Goal: Task Accomplishment & Management: Manage account settings

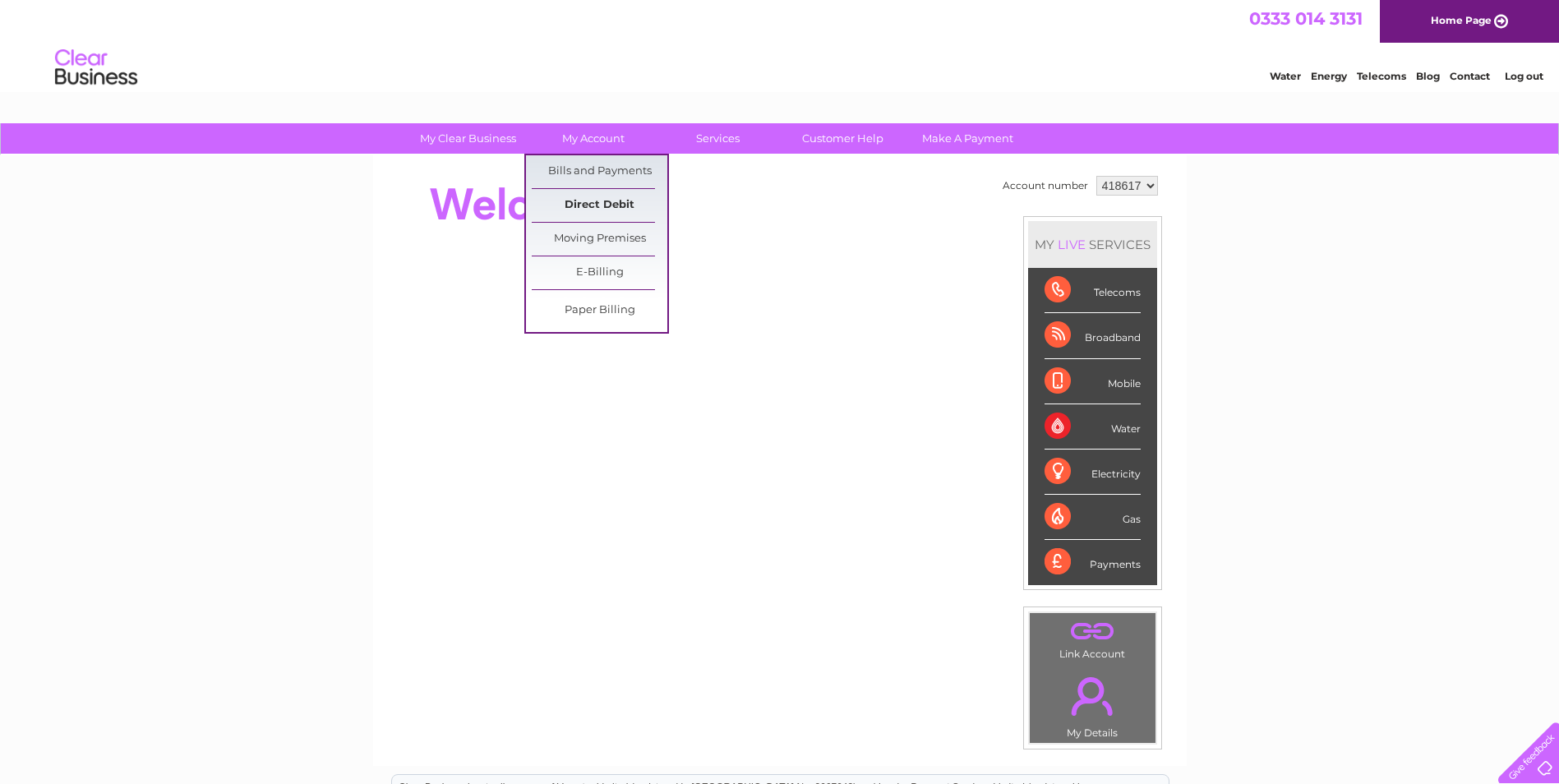
drag, startPoint x: 603, startPoint y: 172, endPoint x: 573, endPoint y: 212, distance: 50.0
click at [603, 172] on link "Bills and Payments" at bounding box center [600, 171] width 136 height 33
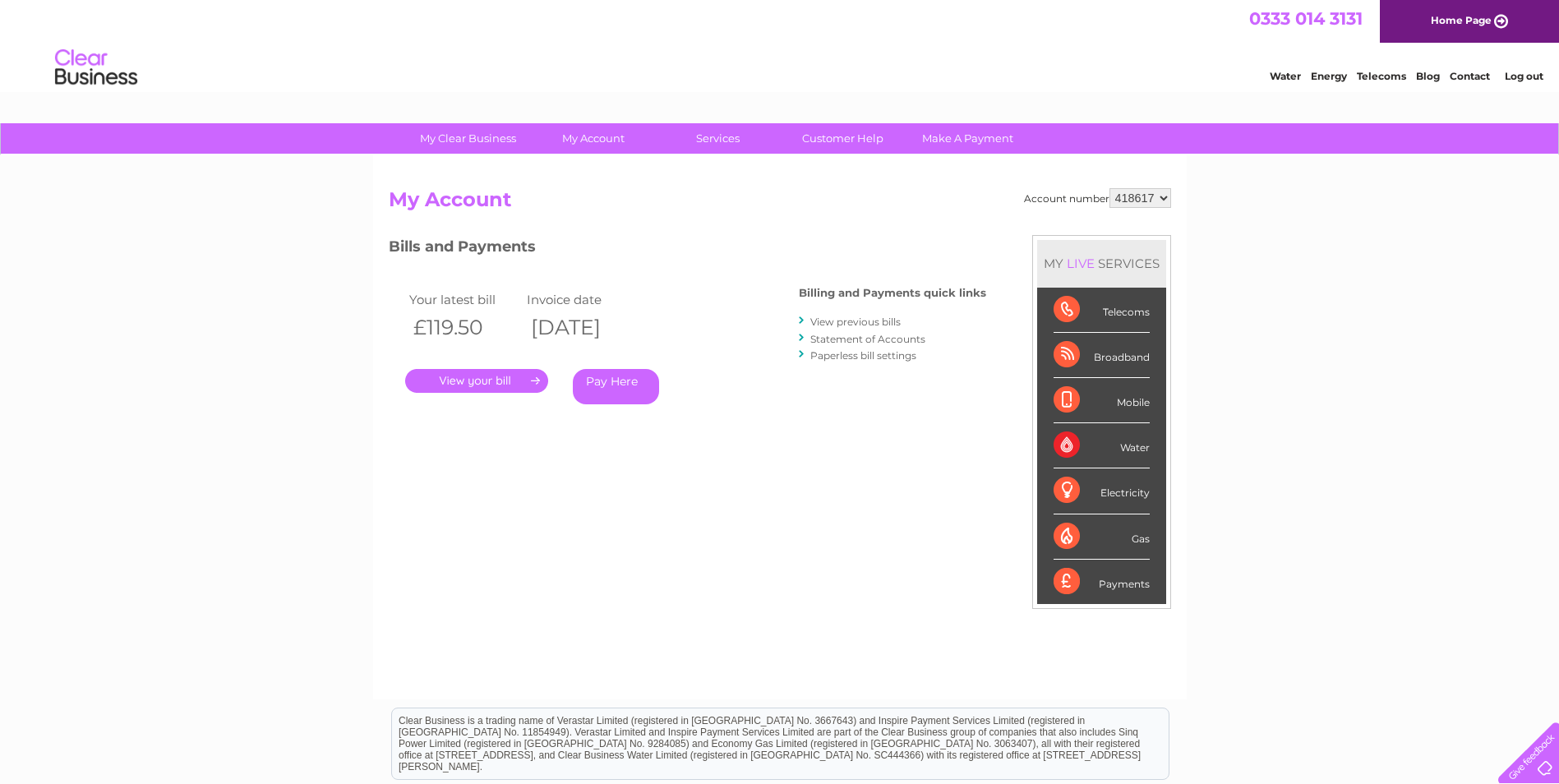
click at [497, 379] on link "." at bounding box center [477, 381] width 143 height 24
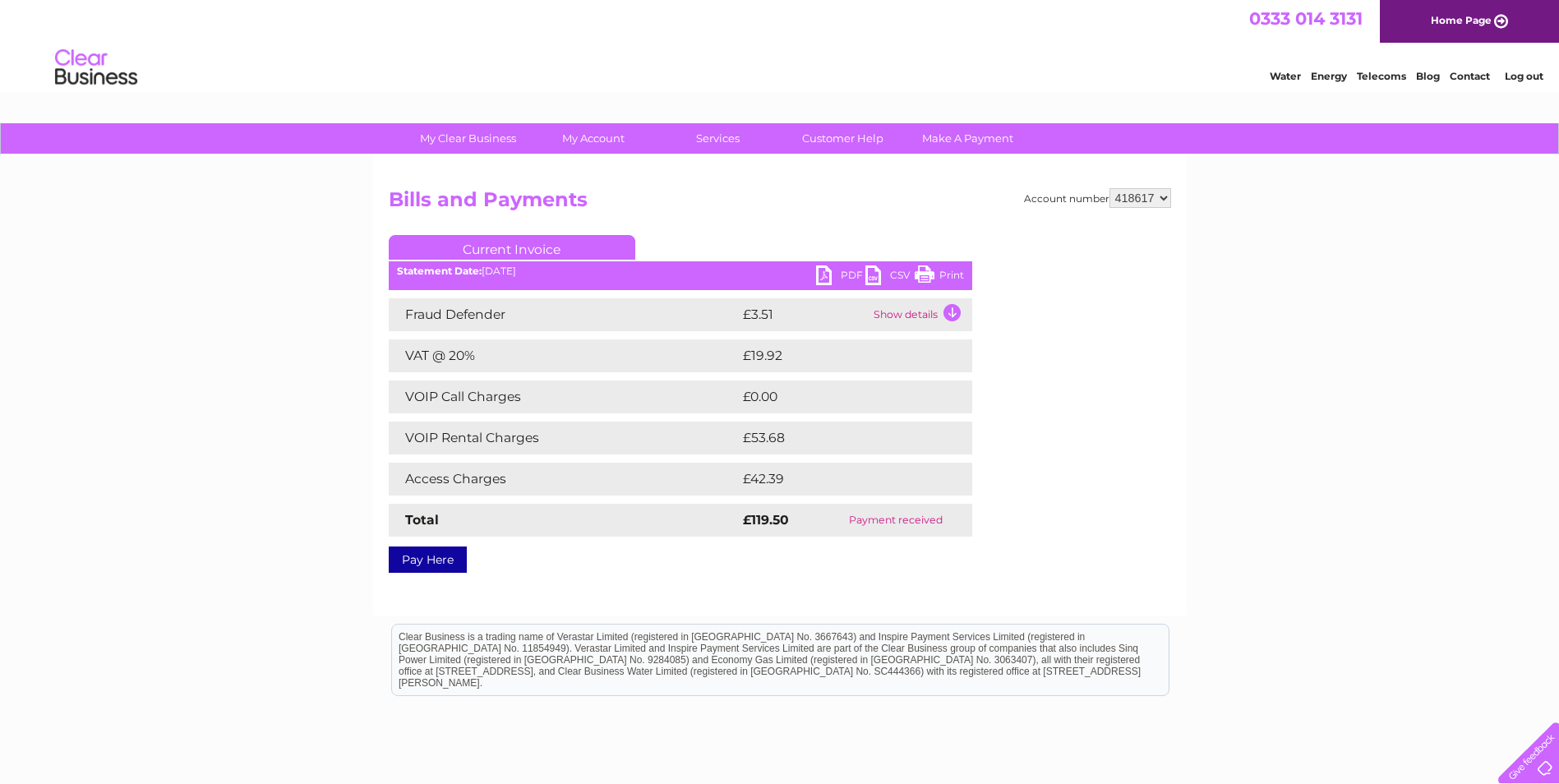
click at [847, 271] on link "PDF" at bounding box center [840, 277] width 49 height 24
